Goal: Task Accomplishment & Management: Use online tool/utility

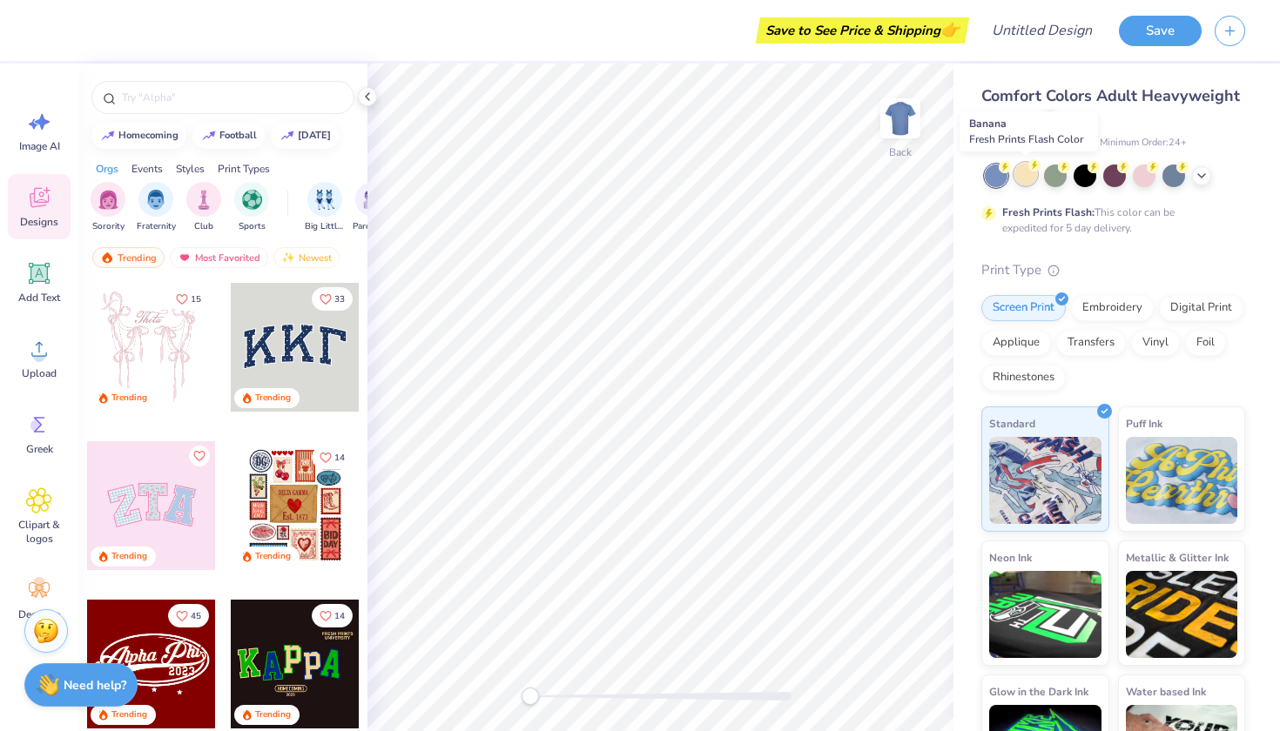
click at [1036, 179] on div at bounding box center [1025, 174] width 23 height 23
click at [1192, 174] on div at bounding box center [1201, 174] width 19 height 19
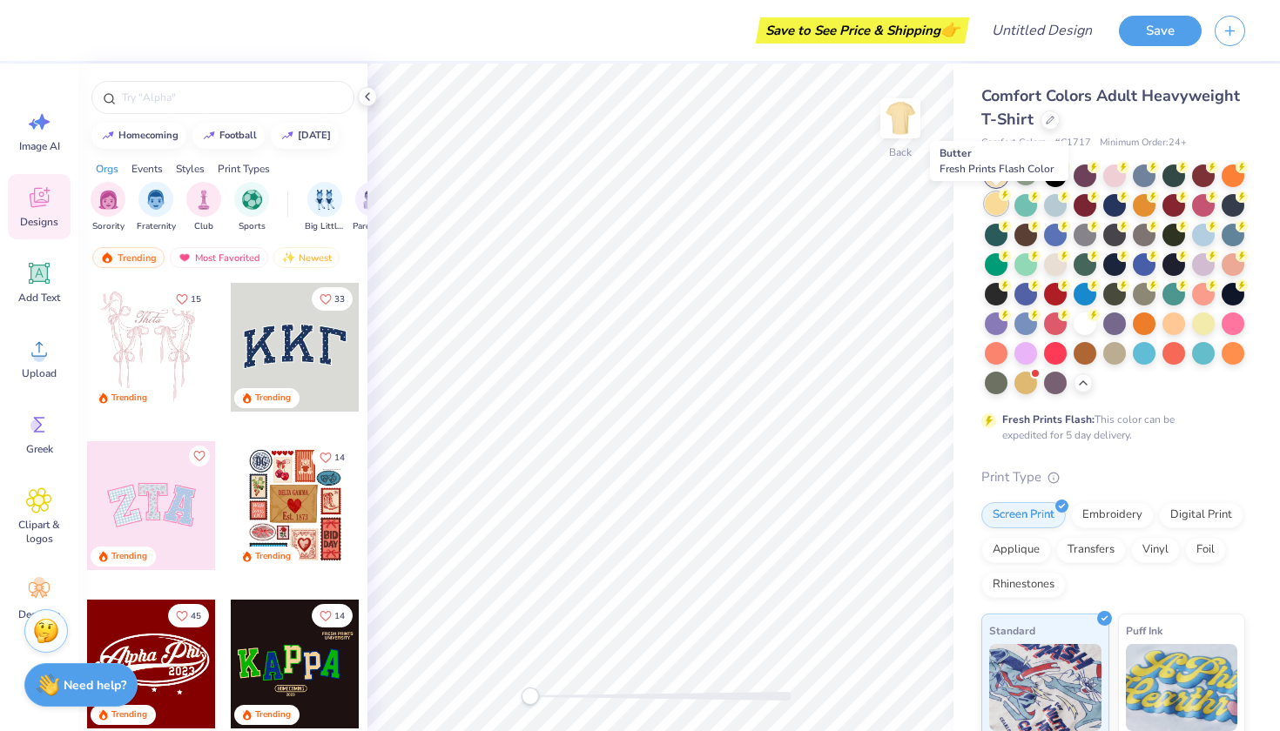
click at [992, 205] on div at bounding box center [996, 203] width 23 height 23
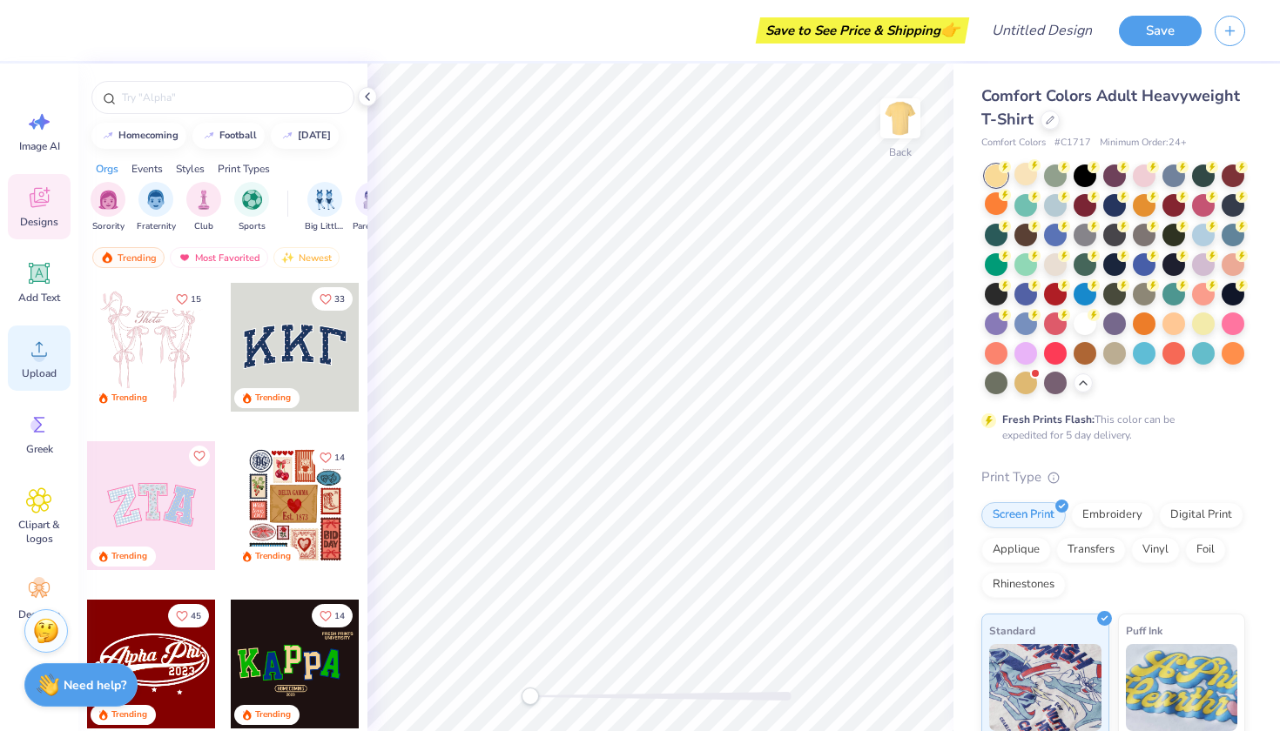
click at [40, 357] on circle at bounding box center [39, 356] width 12 height 12
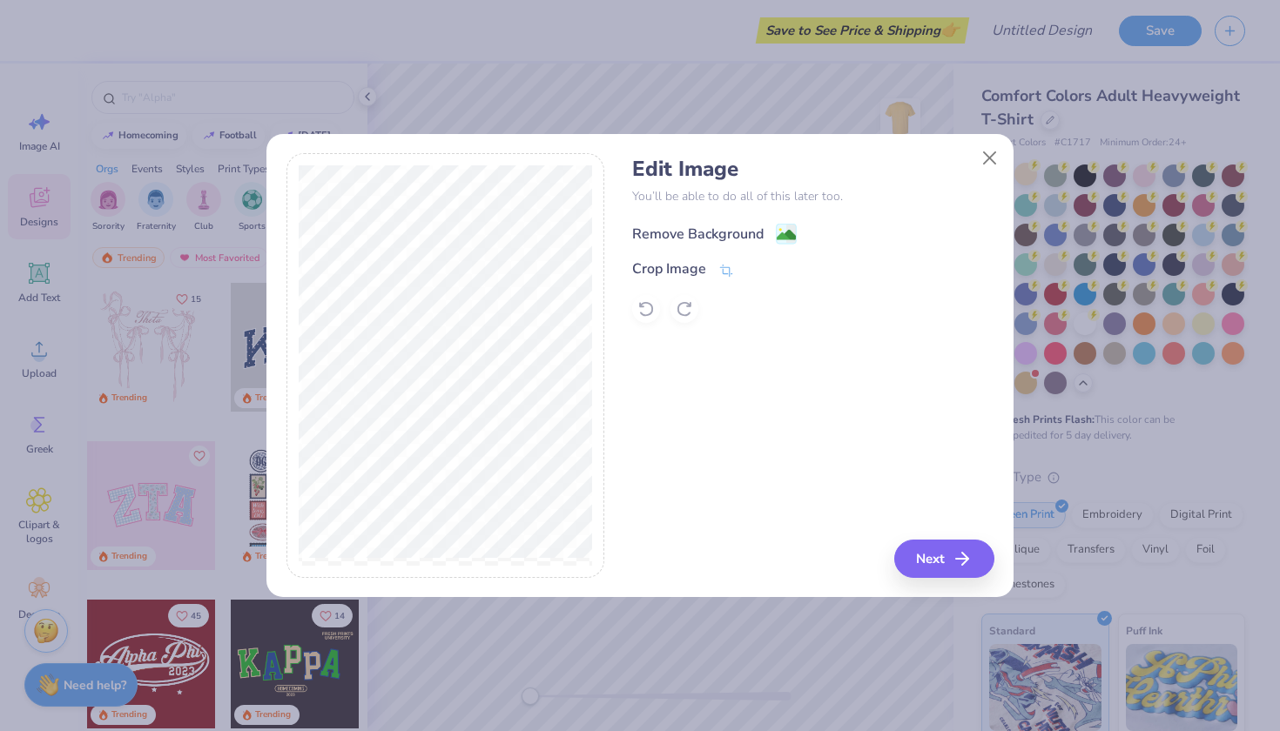
click at [754, 235] on div "Remove Background" at bounding box center [697, 234] width 131 height 21
click at [961, 562] on icon "button" at bounding box center [967, 559] width 21 height 21
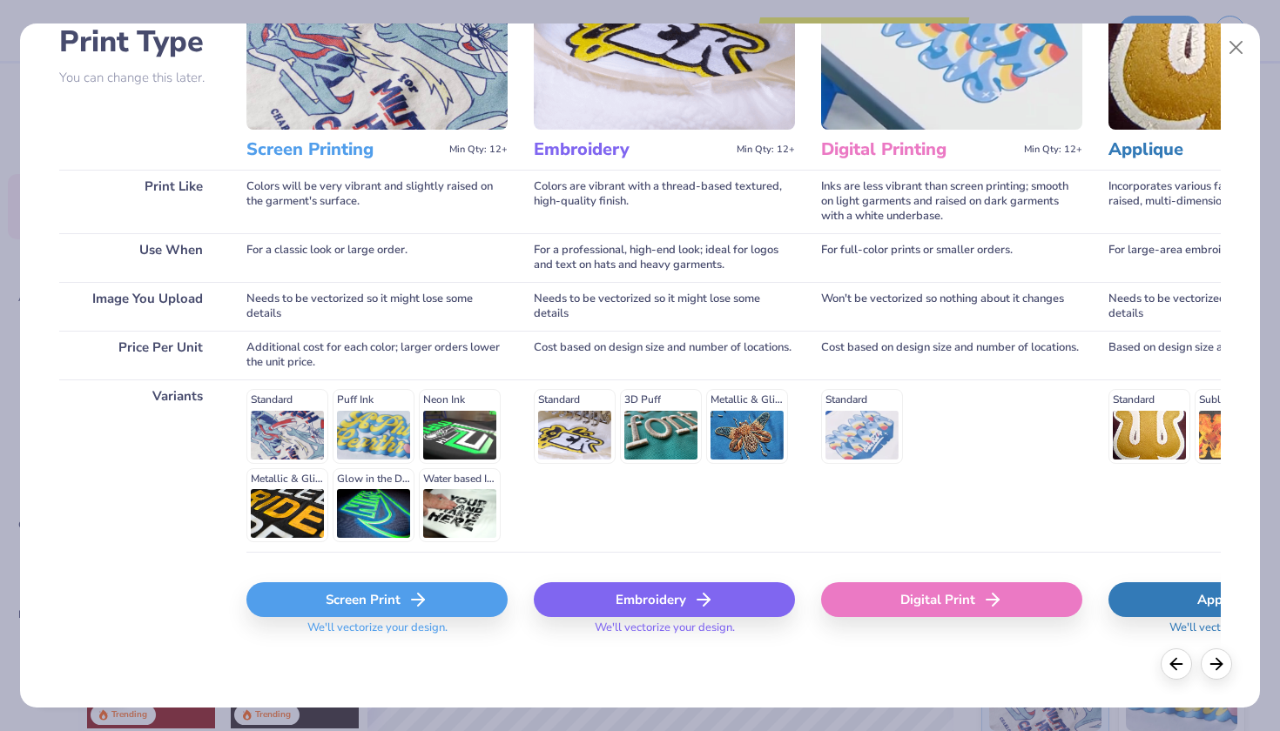
scroll to position [136, 0]
click at [374, 603] on div "Screen Print" at bounding box center [376, 600] width 261 height 35
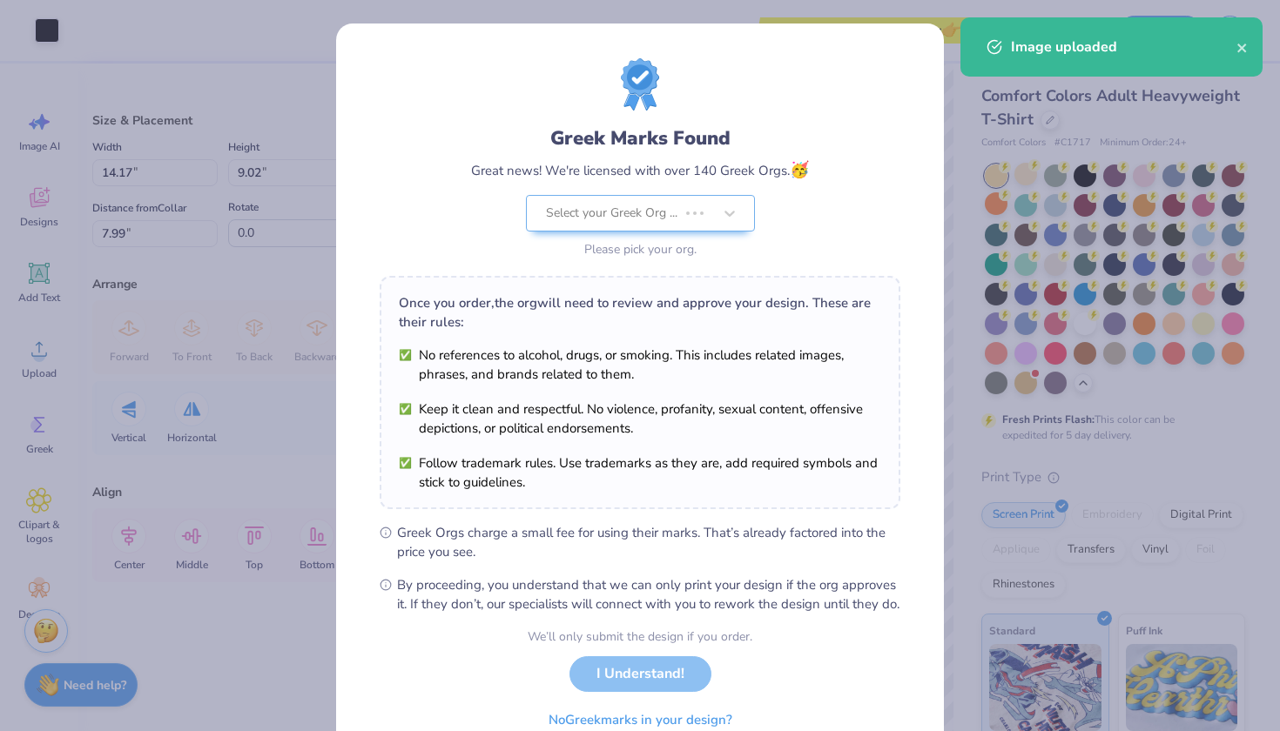
click at [676, 336] on body "Art colors Save to See Price & Shipping 👉 Design Title Save Image AI Designs Ad…" at bounding box center [640, 365] width 1280 height 731
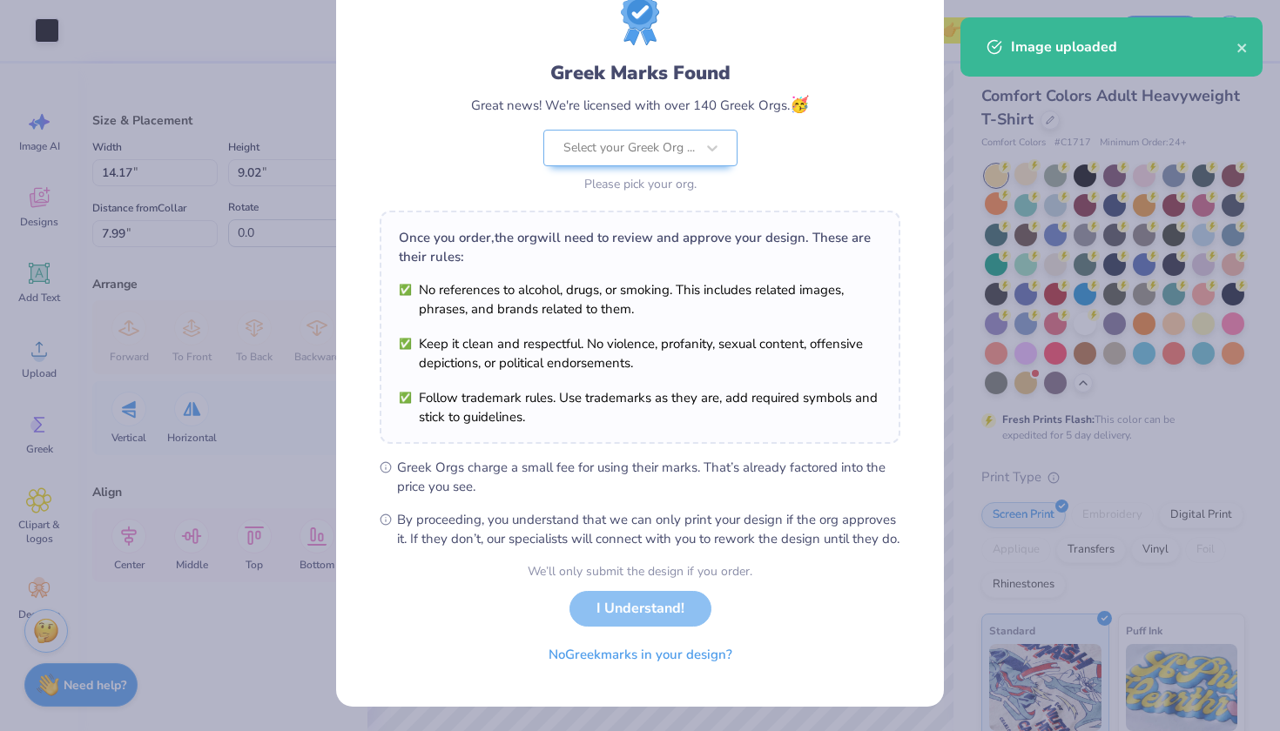
scroll to position [84, 0]
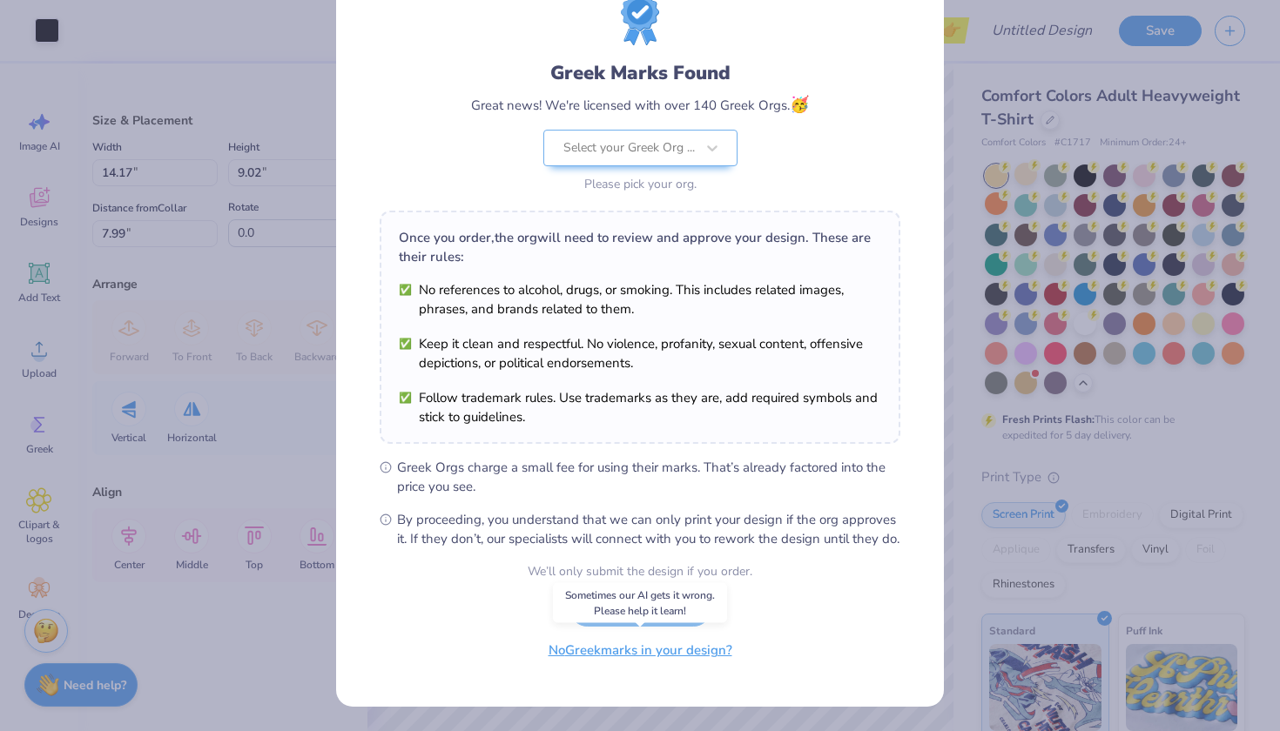
click at [636, 650] on button "No Greek marks in your design?" at bounding box center [640, 651] width 213 height 36
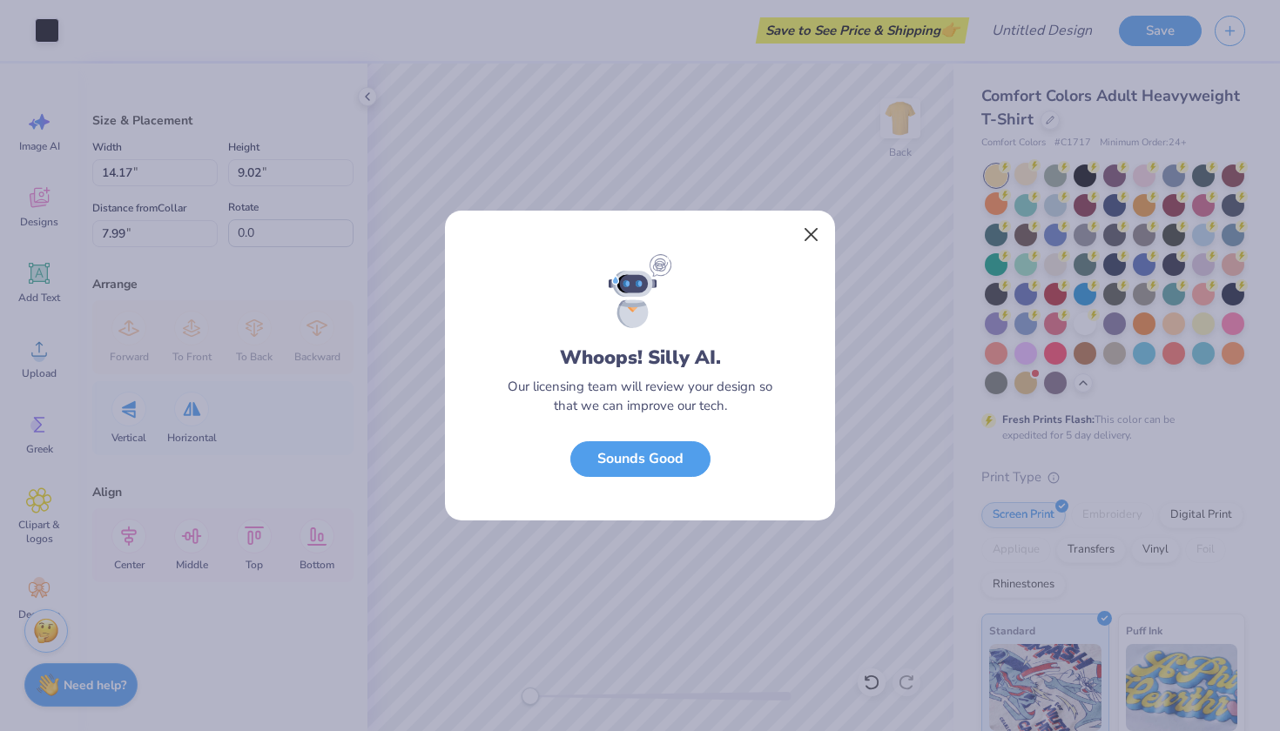
click at [817, 233] on button "Close" at bounding box center [811, 235] width 33 height 33
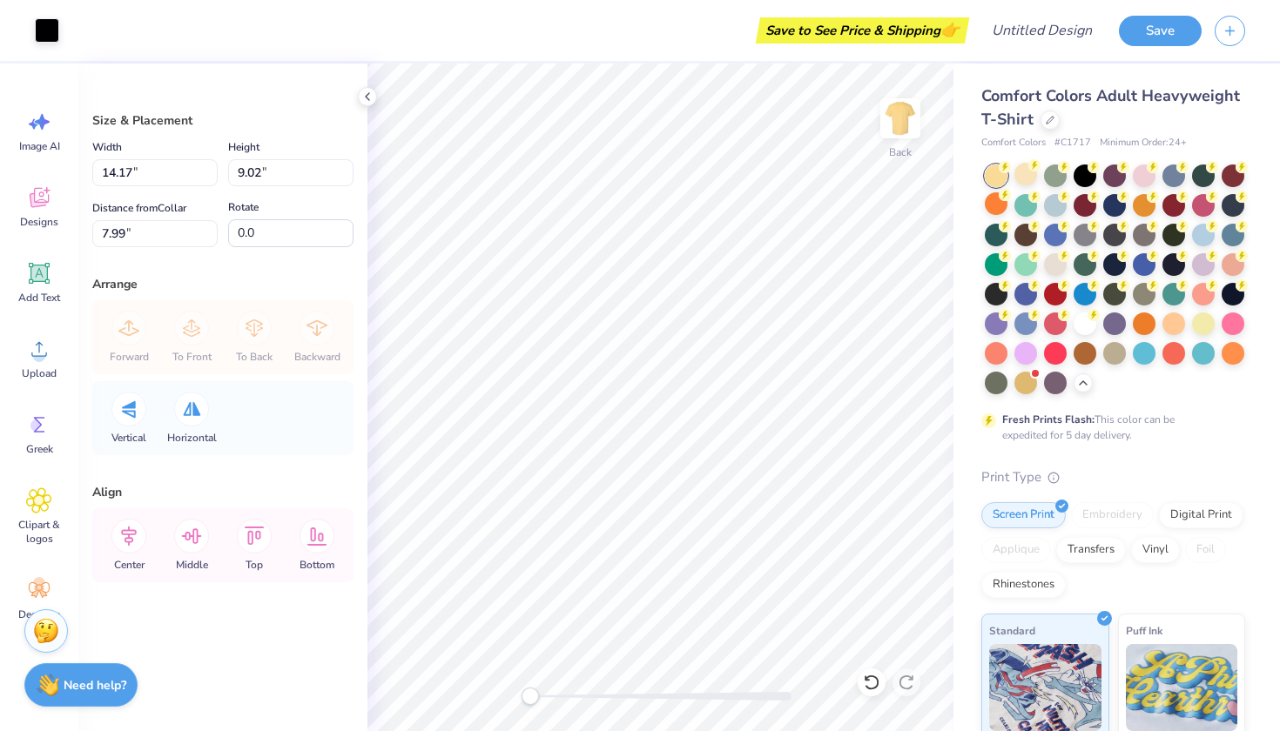
type input "11.23"
type input "7.14"
type input "3.48"
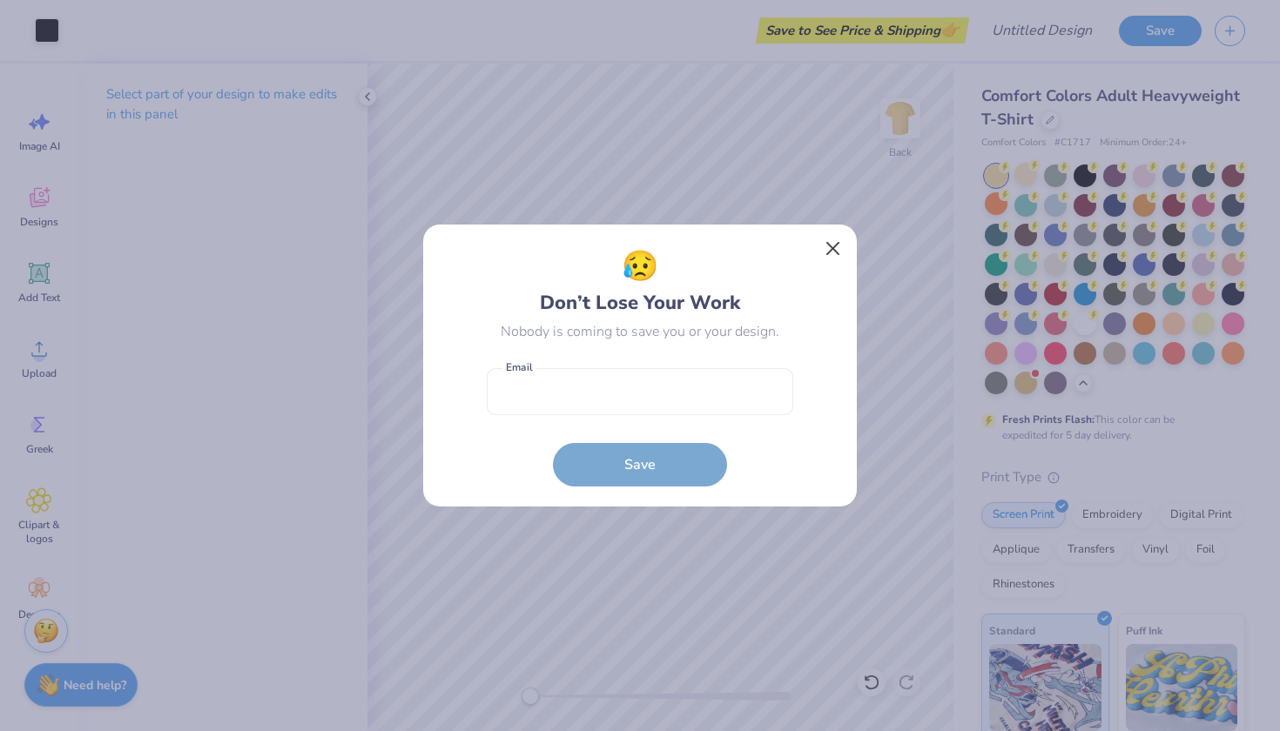
click at [838, 245] on button "Close" at bounding box center [833, 248] width 33 height 33
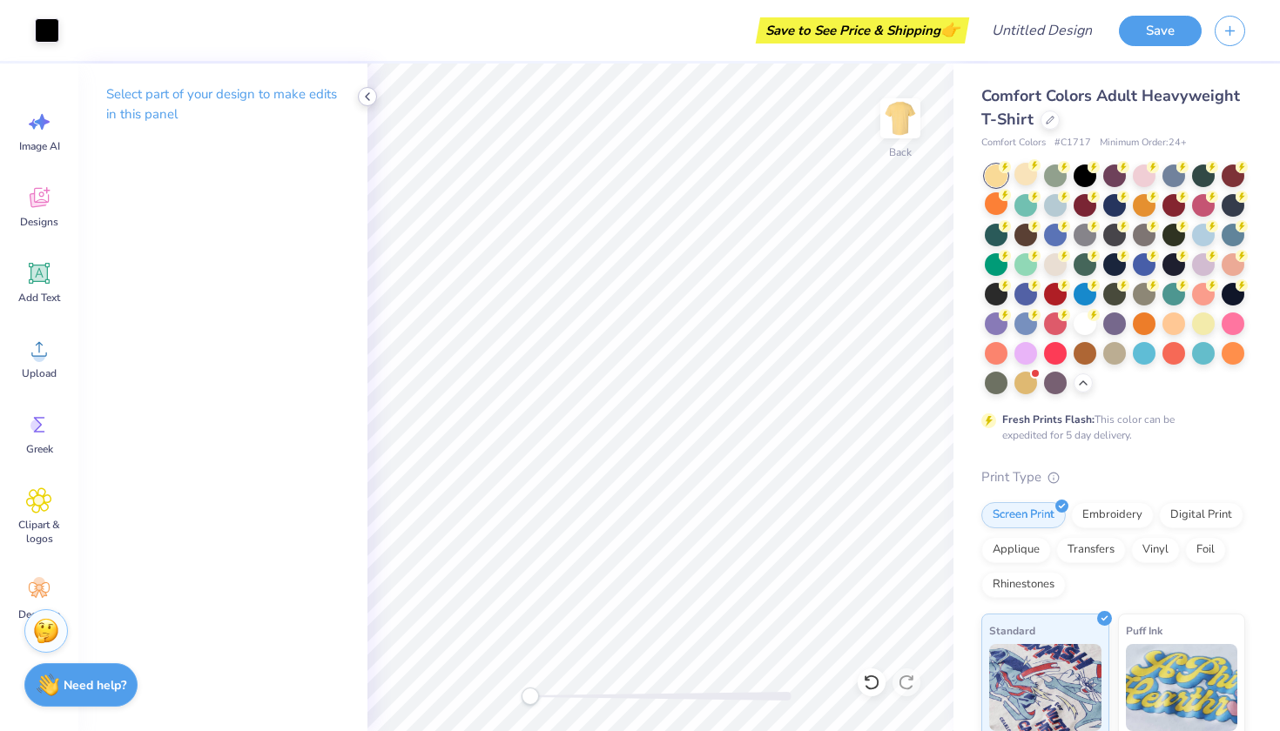
click at [369, 94] on icon at bounding box center [367, 97] width 14 height 14
